Goal: Navigation & Orientation: Find specific page/section

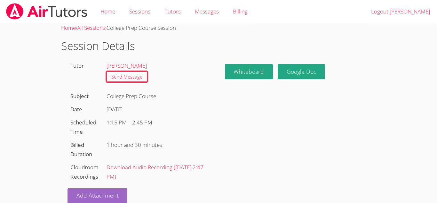
scroll to position [10, 0]
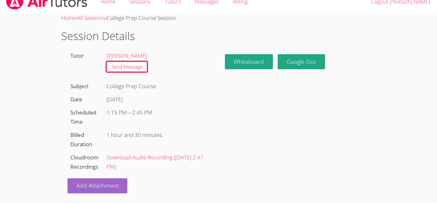
click at [85, 159] on label "Cloudroom Recordings" at bounding box center [84, 161] width 28 height 17
click at [117, 136] on div "1 hour and 30 minutes" at bounding box center [158, 134] width 108 height 13
drag, startPoint x: 107, startPoint y: 132, endPoint x: 195, endPoint y: 130, distance: 88.1
click at [195, 130] on div "1 hour and 30 minutes" at bounding box center [158, 134] width 108 height 13
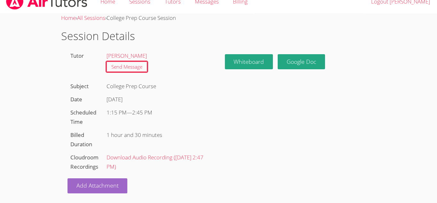
scroll to position [0, 0]
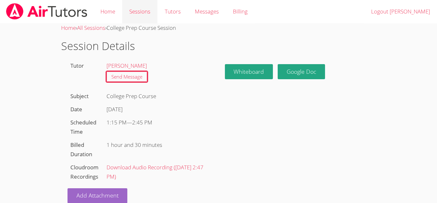
click at [150, 12] on link "Sessions" at bounding box center [139, 11] width 35 height 23
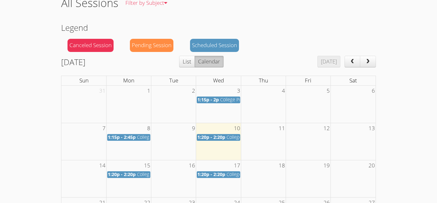
scroll to position [43, 0]
